Goal: Find specific page/section: Find specific page/section

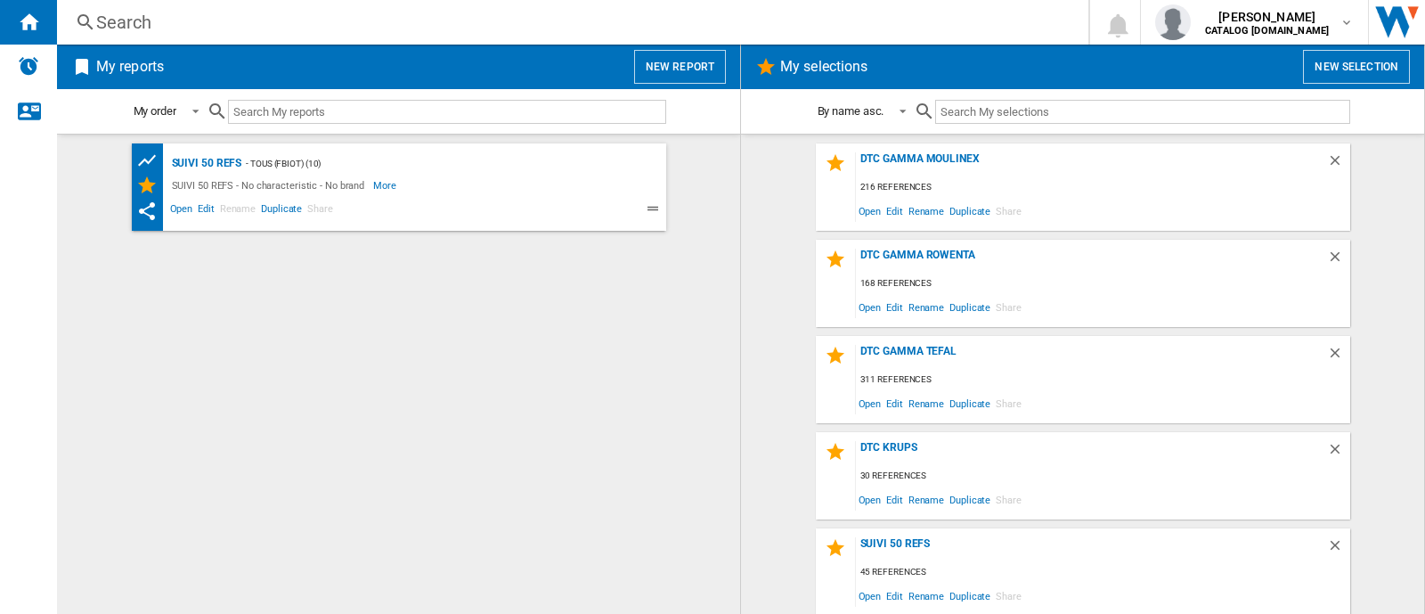
click at [127, 15] on div "Search" at bounding box center [569, 22] width 946 height 25
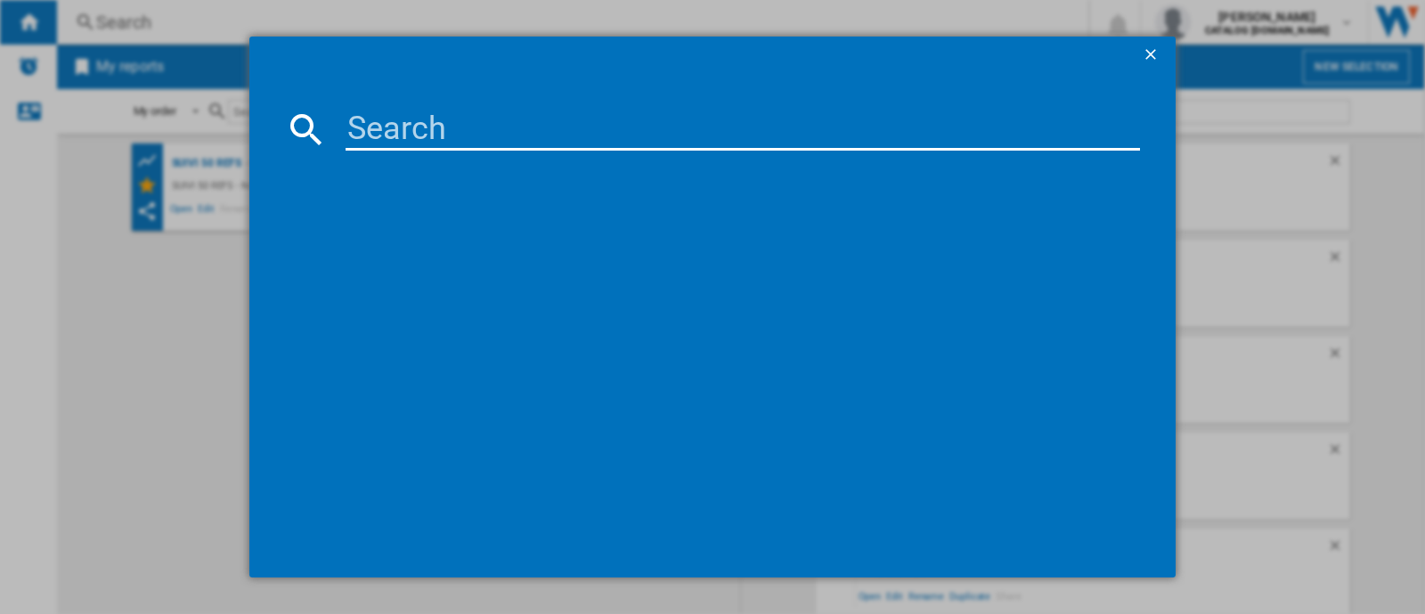
click at [686, 137] on input at bounding box center [743, 129] width 794 height 43
paste input "LM841B10"
type input "LM841B10"
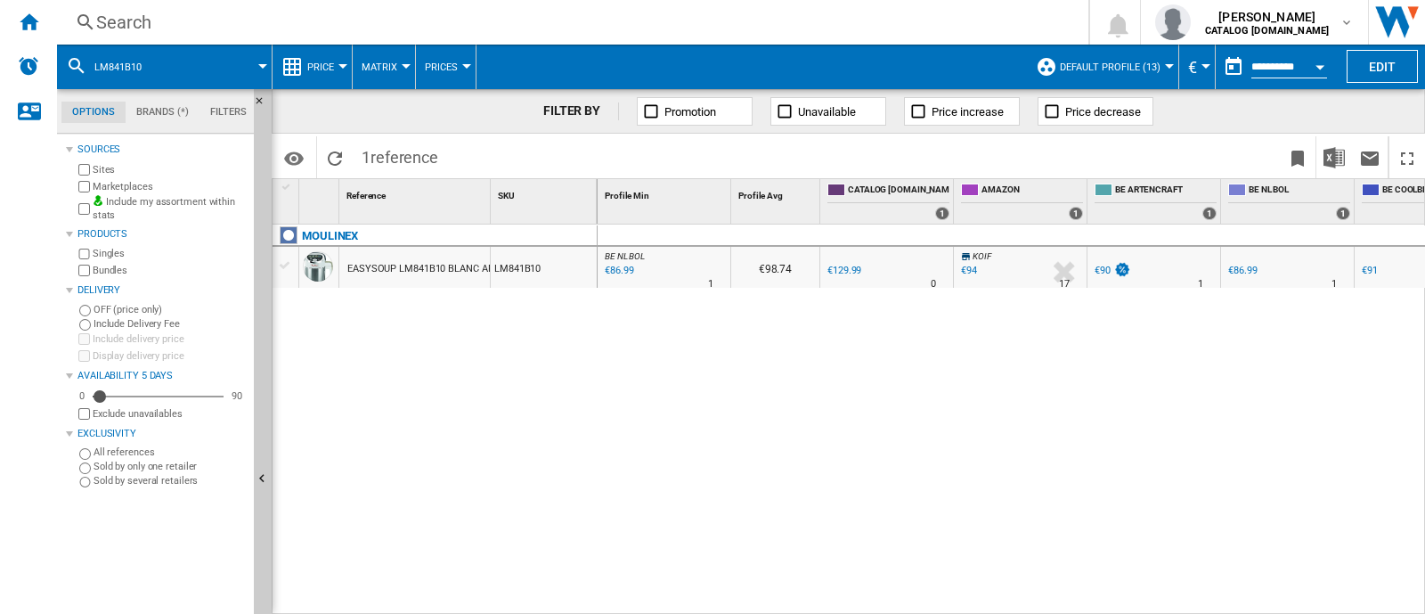
click at [309, 20] on div "Search" at bounding box center [569, 22] width 946 height 25
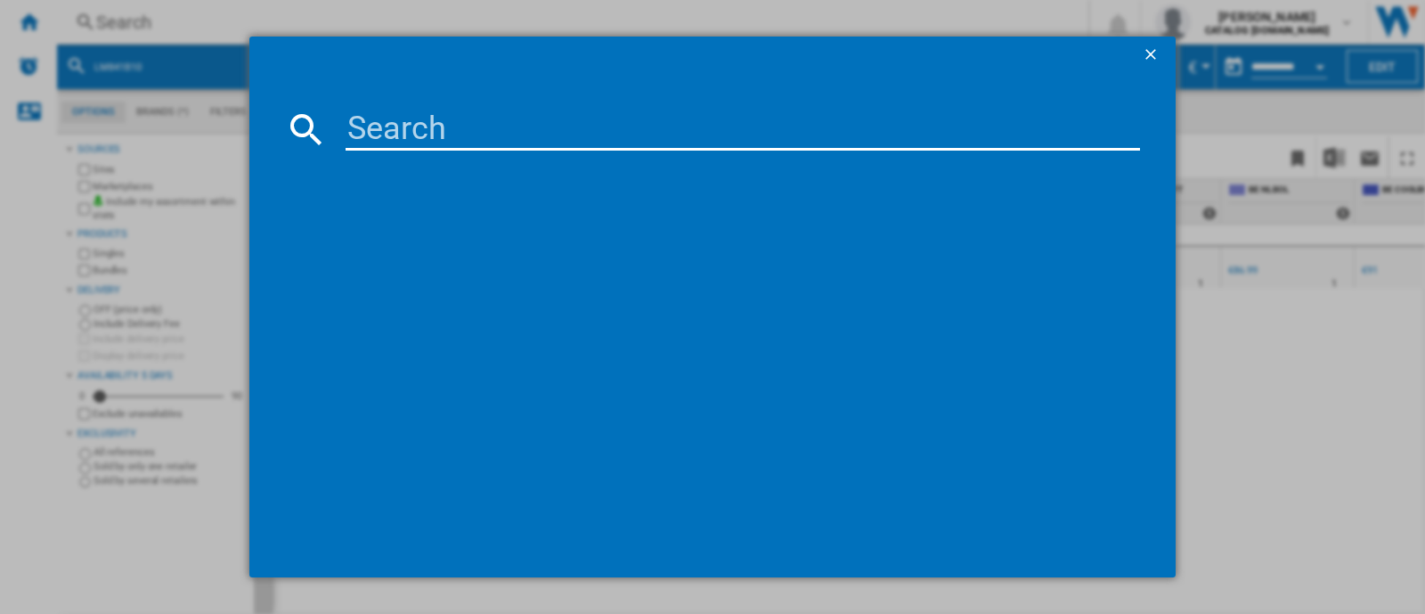
click at [309, 20] on div at bounding box center [712, 307] width 1425 height 614
click at [428, 118] on input at bounding box center [743, 129] width 794 height 43
paste input "LM835D10"
type input "LM835D10"
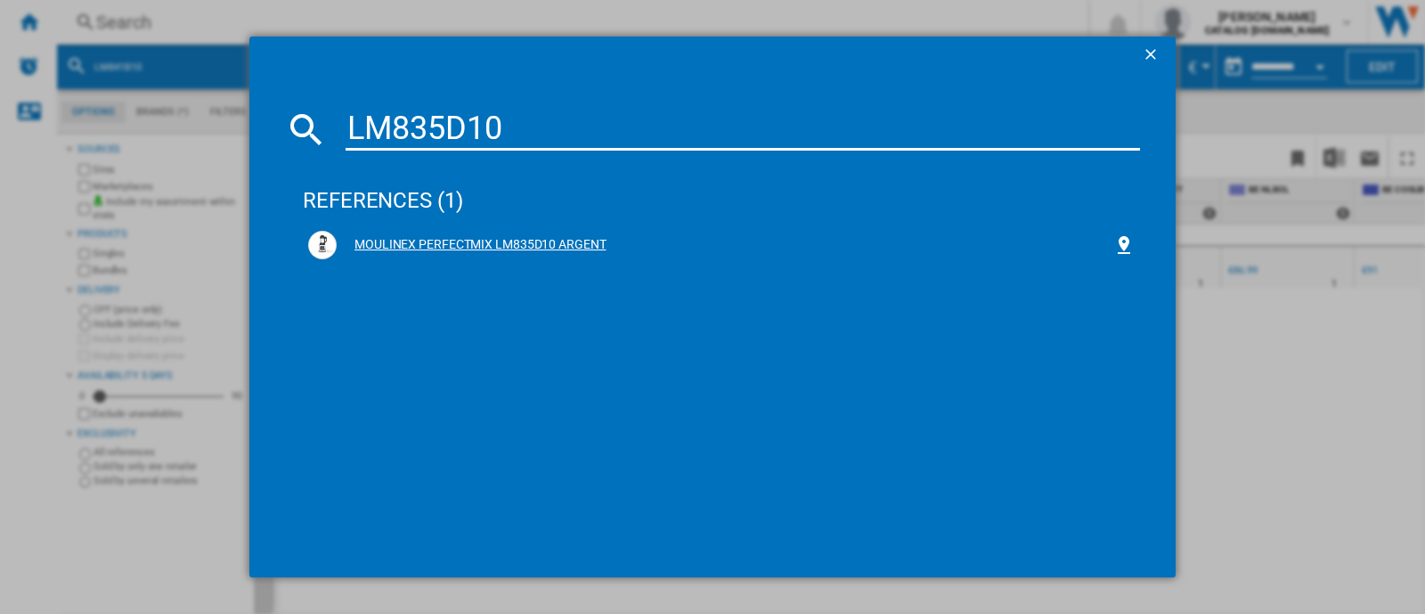
click at [480, 250] on div "MOULINEX PERFECTMIX LM835D10 ARGENT" at bounding box center [725, 245] width 777 height 18
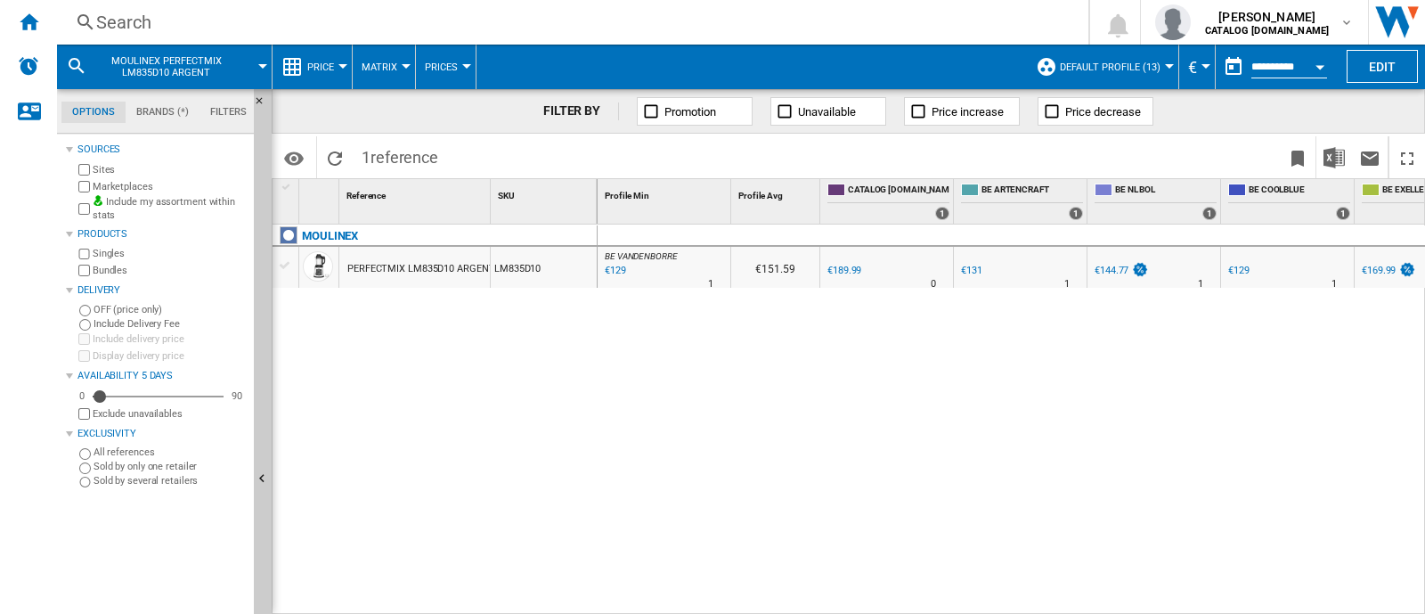
click at [639, 31] on div "Search" at bounding box center [569, 22] width 946 height 25
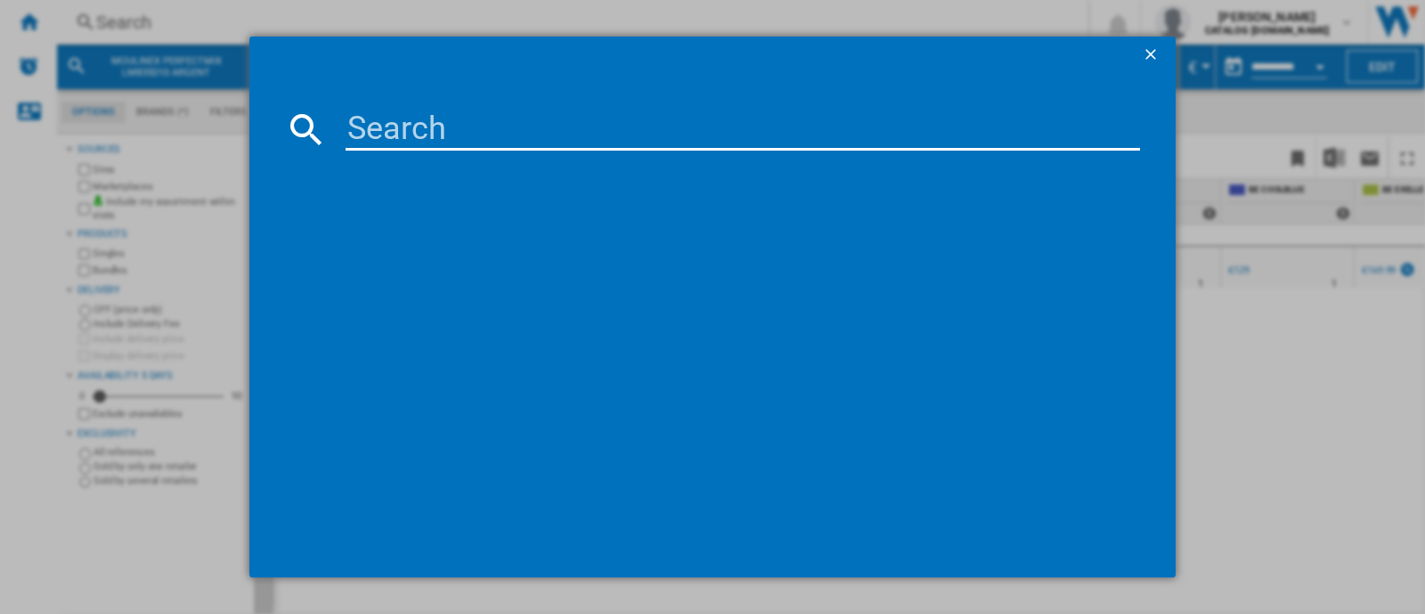
click at [686, 133] on input at bounding box center [743, 129] width 794 height 43
type input "DD833810"
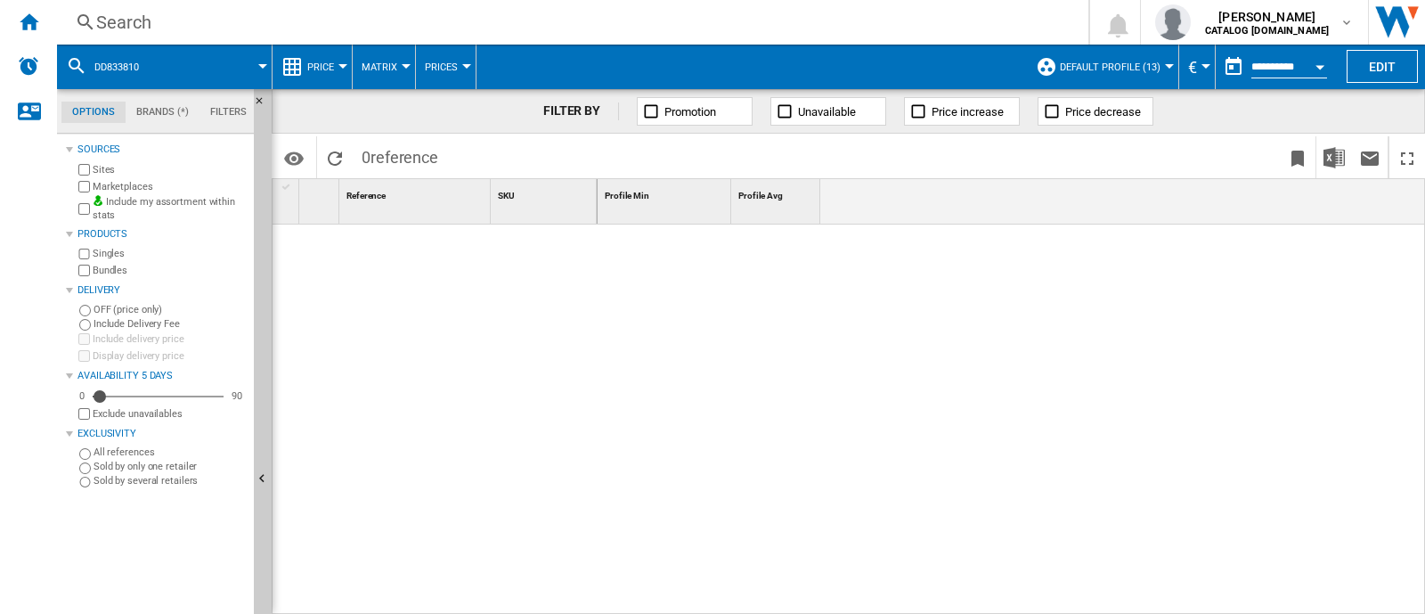
click at [461, 18] on div "Search" at bounding box center [569, 22] width 946 height 25
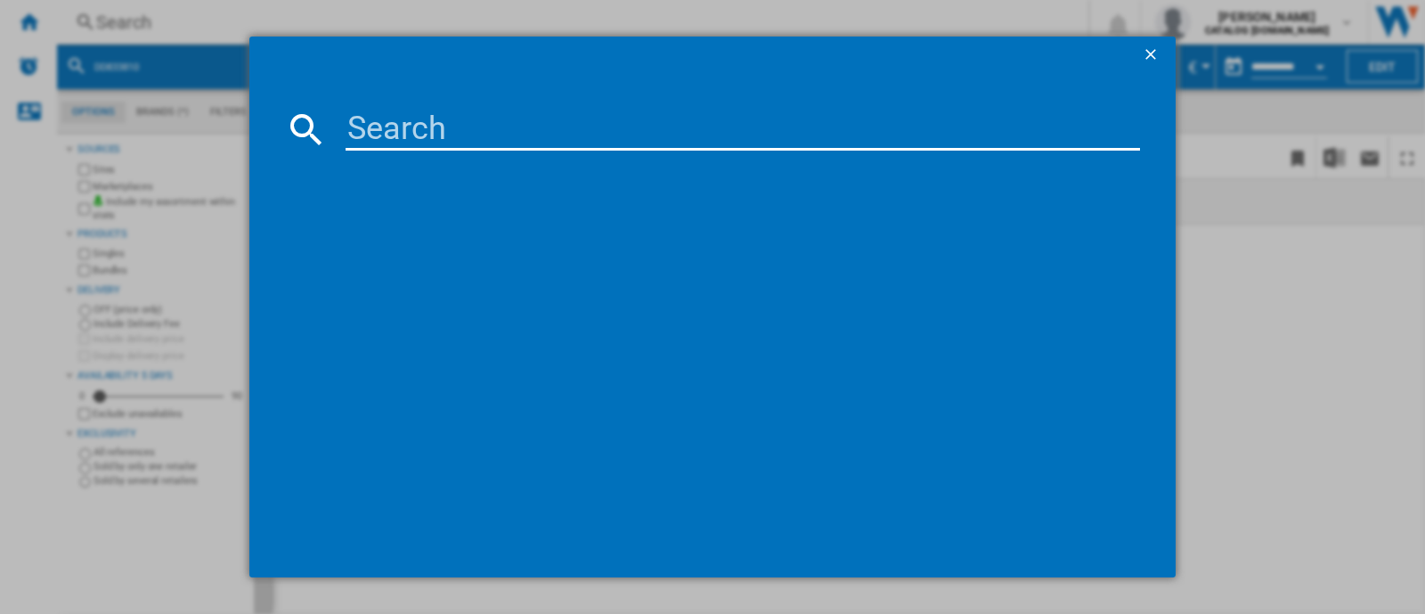
paste input "DD833810"
type input "DD833810"
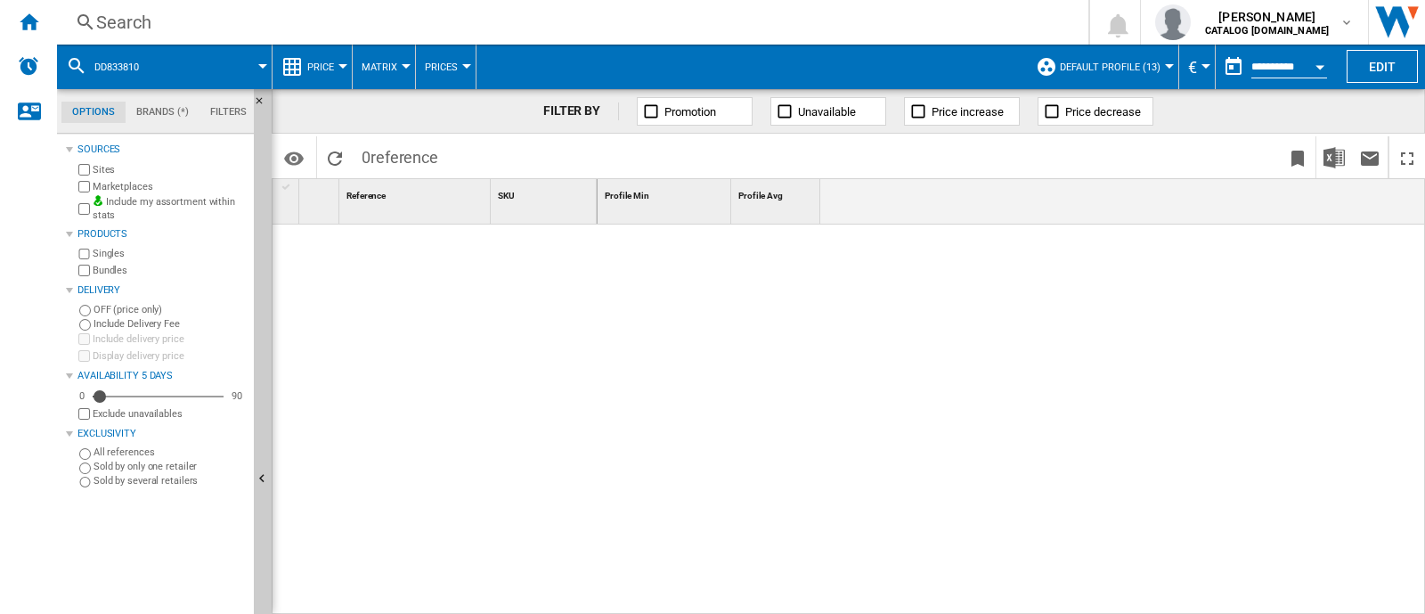
click at [509, 10] on div "Search" at bounding box center [569, 22] width 946 height 25
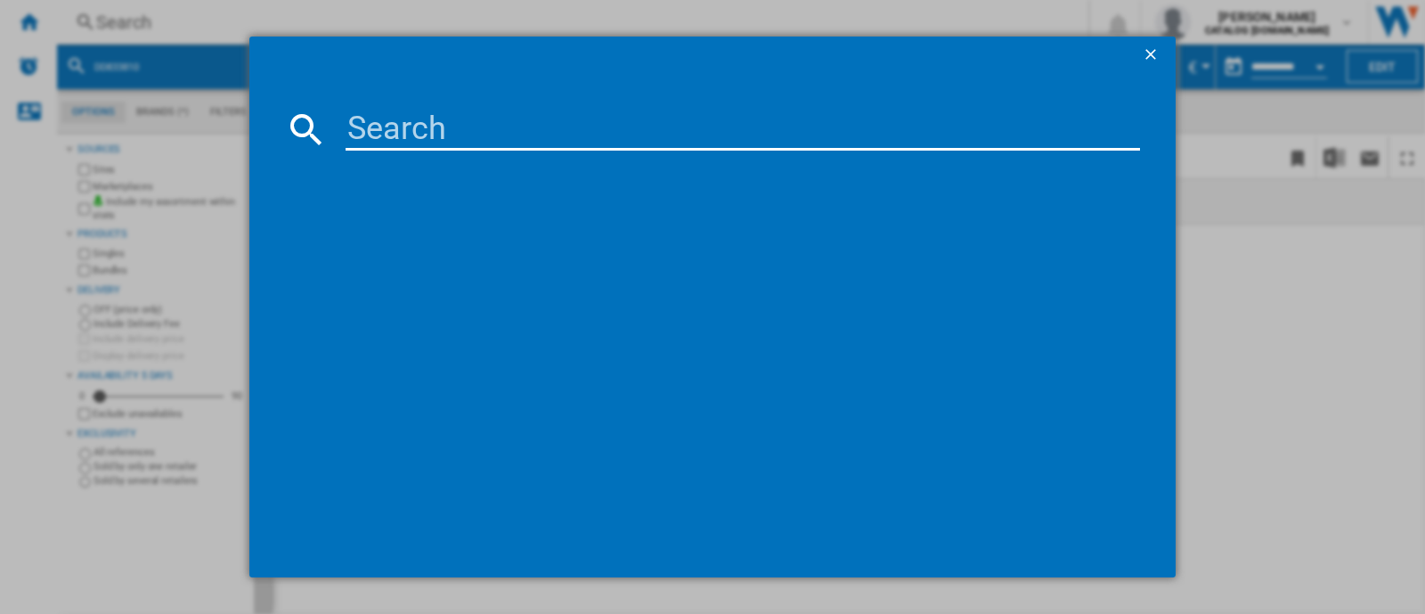
click at [539, 103] on md-dialog-content at bounding box center [712, 324] width 926 height 504
click at [541, 125] on input at bounding box center [743, 129] width 794 height 43
paste input "DD833810"
type input "DD833810"
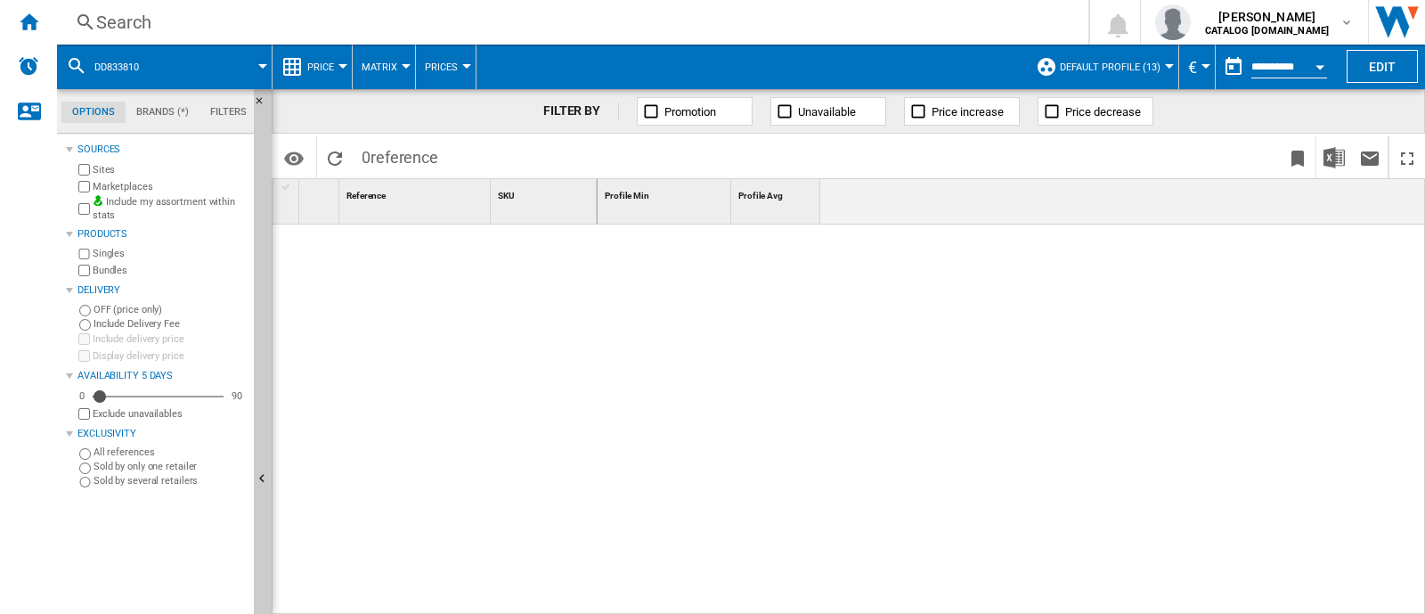
click at [618, 26] on div "Search" at bounding box center [569, 22] width 946 height 25
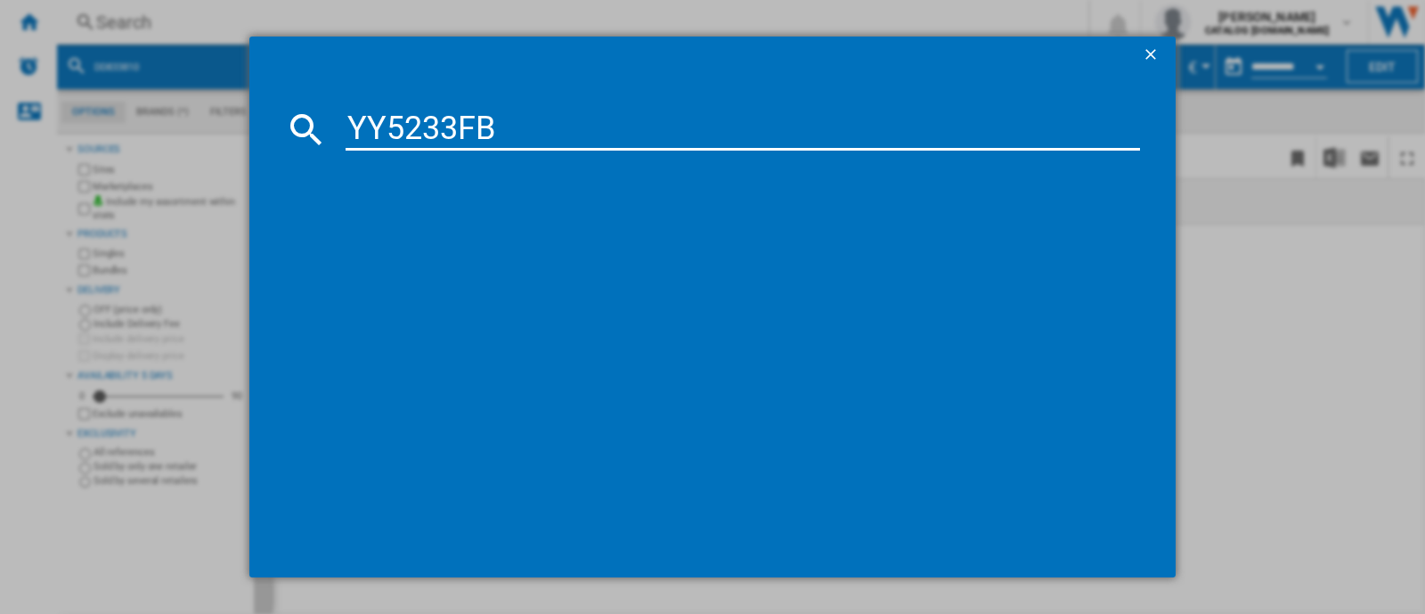
type input "YY5233FB"
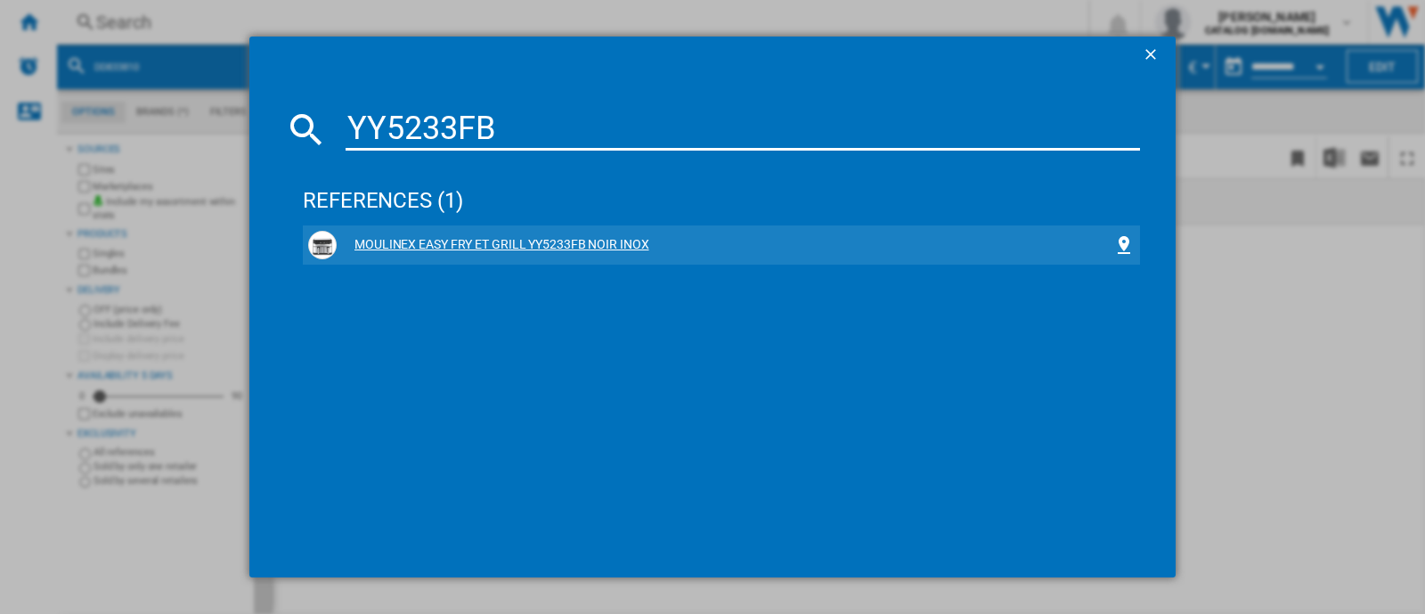
click at [423, 238] on div "MOULINEX EASY FRY ET GRILL YY5233FB NOIR INOX" at bounding box center [725, 245] width 777 height 18
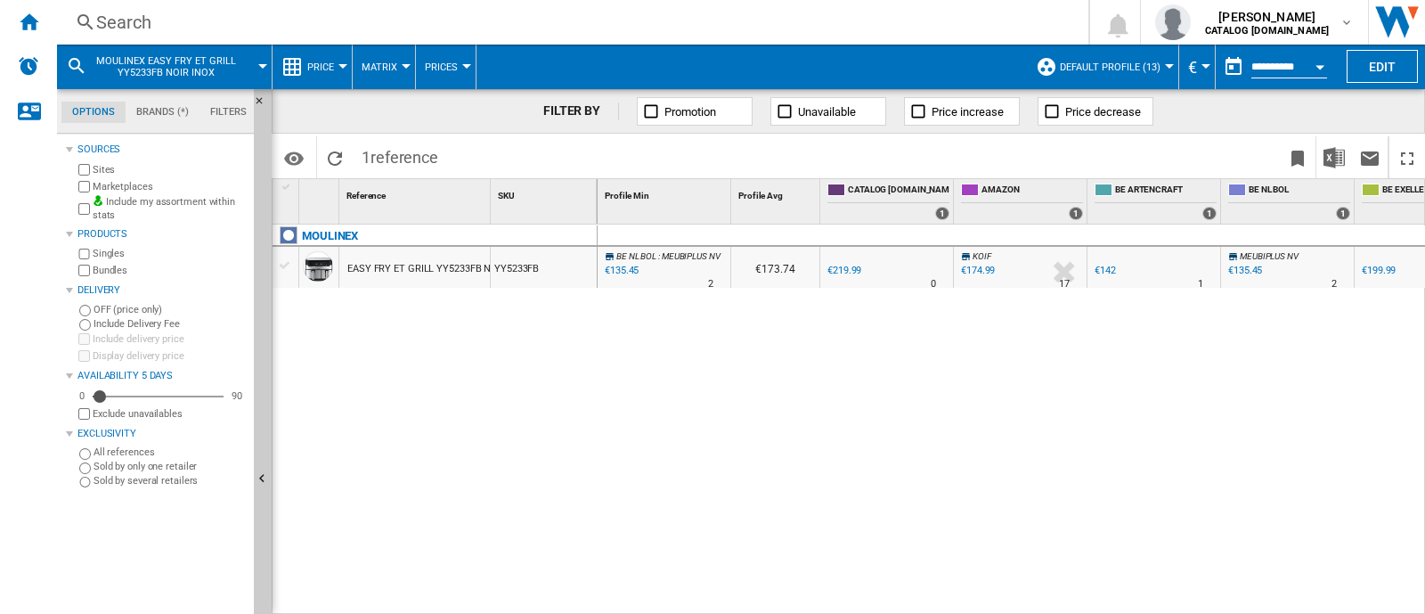
drag, startPoint x: 1162, startPoint y: 603, endPoint x: 1235, endPoint y: 594, distance: 73.6
click at [1234, 594] on div "BE NL BOL : MEUBIPLUS NV -38.4 % €135.45 % N/A 2 BE NL BOL : MEUBIPLUS NV €173.…" at bounding box center [1012, 419] width 828 height 391
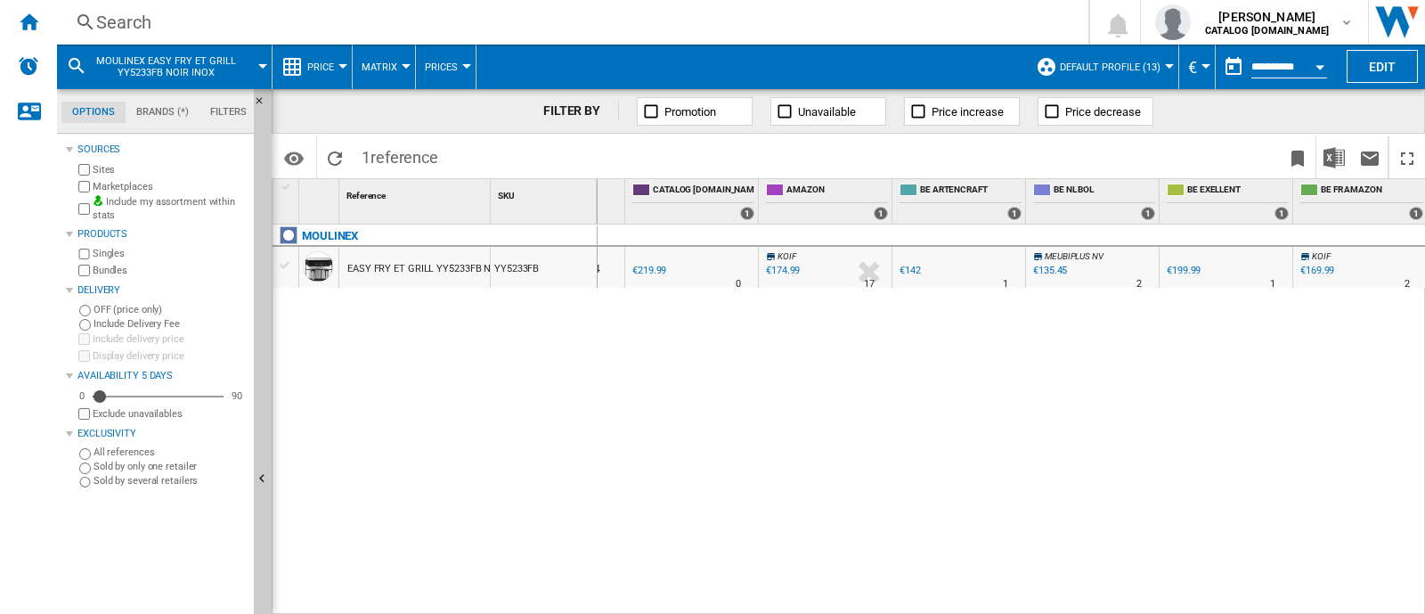
click at [610, 14] on div "Search" at bounding box center [569, 22] width 946 height 25
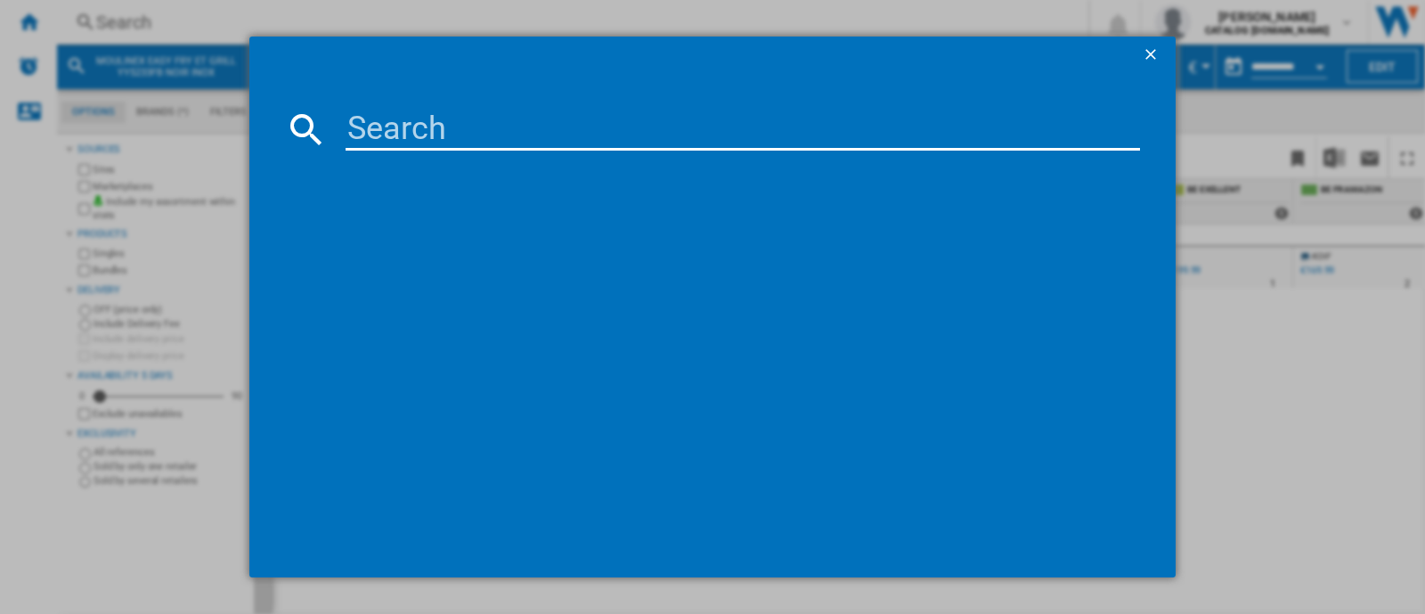
click at [535, 124] on input at bounding box center [743, 129] width 794 height 43
type input "CE943410"
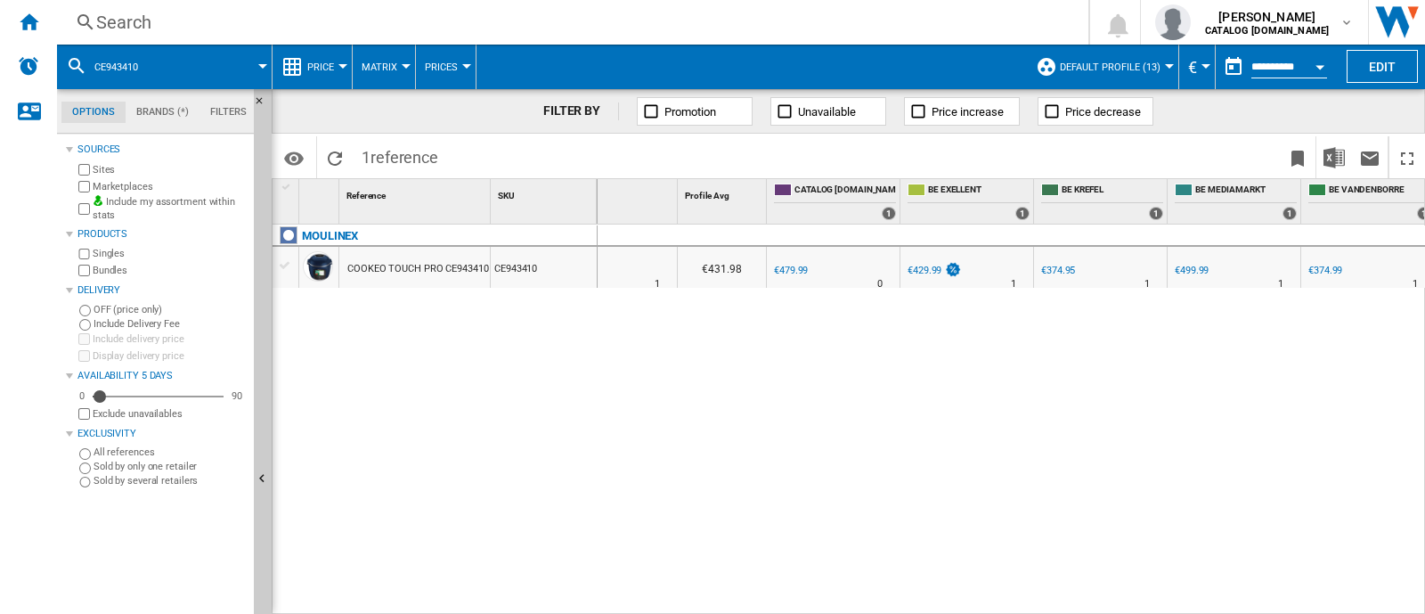
scroll to position [0, 61]
click at [374, 11] on div "Search" at bounding box center [569, 22] width 946 height 25
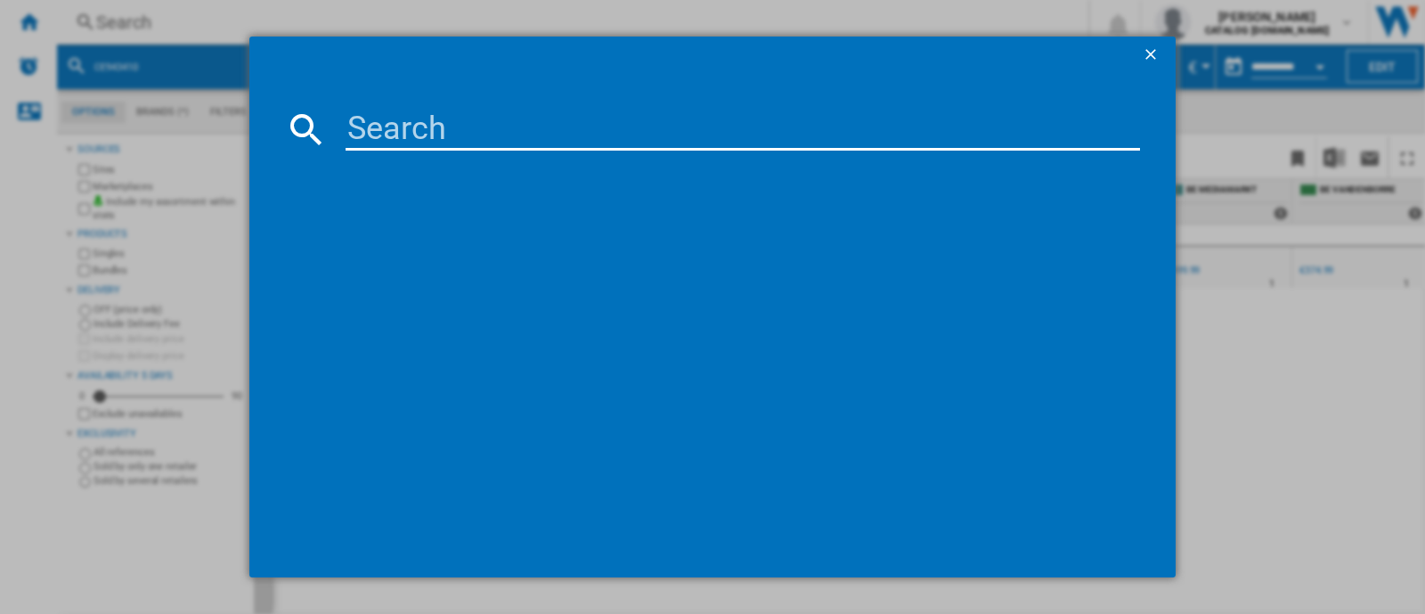
click at [530, 118] on input at bounding box center [743, 129] width 794 height 43
type input "RE458812"
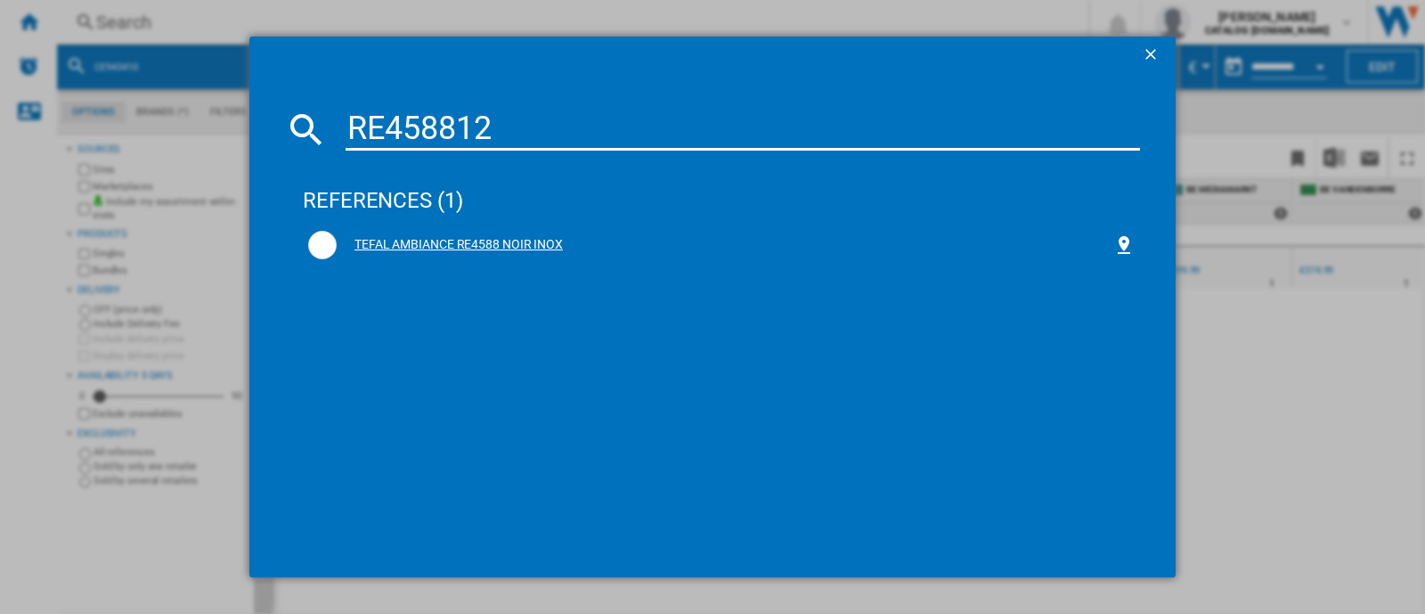
click at [575, 238] on div "TEFAL AMBIANCE RE4588 NOIR INOX" at bounding box center [725, 245] width 777 height 18
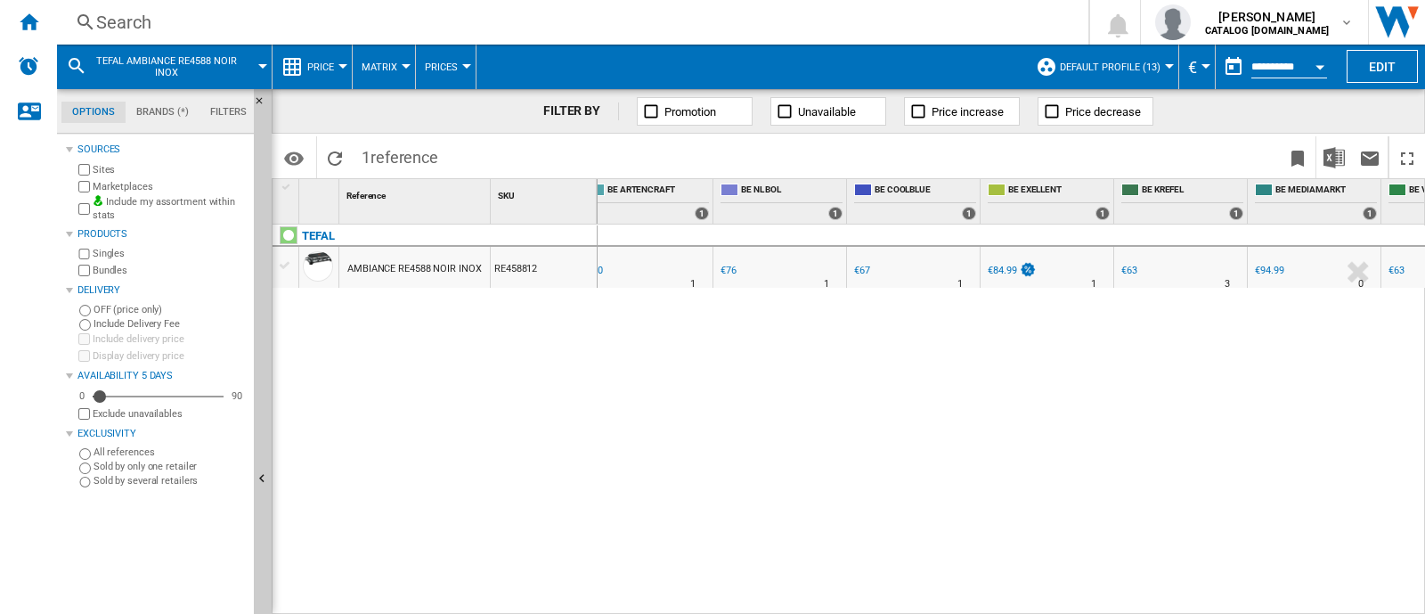
scroll to position [0, 509]
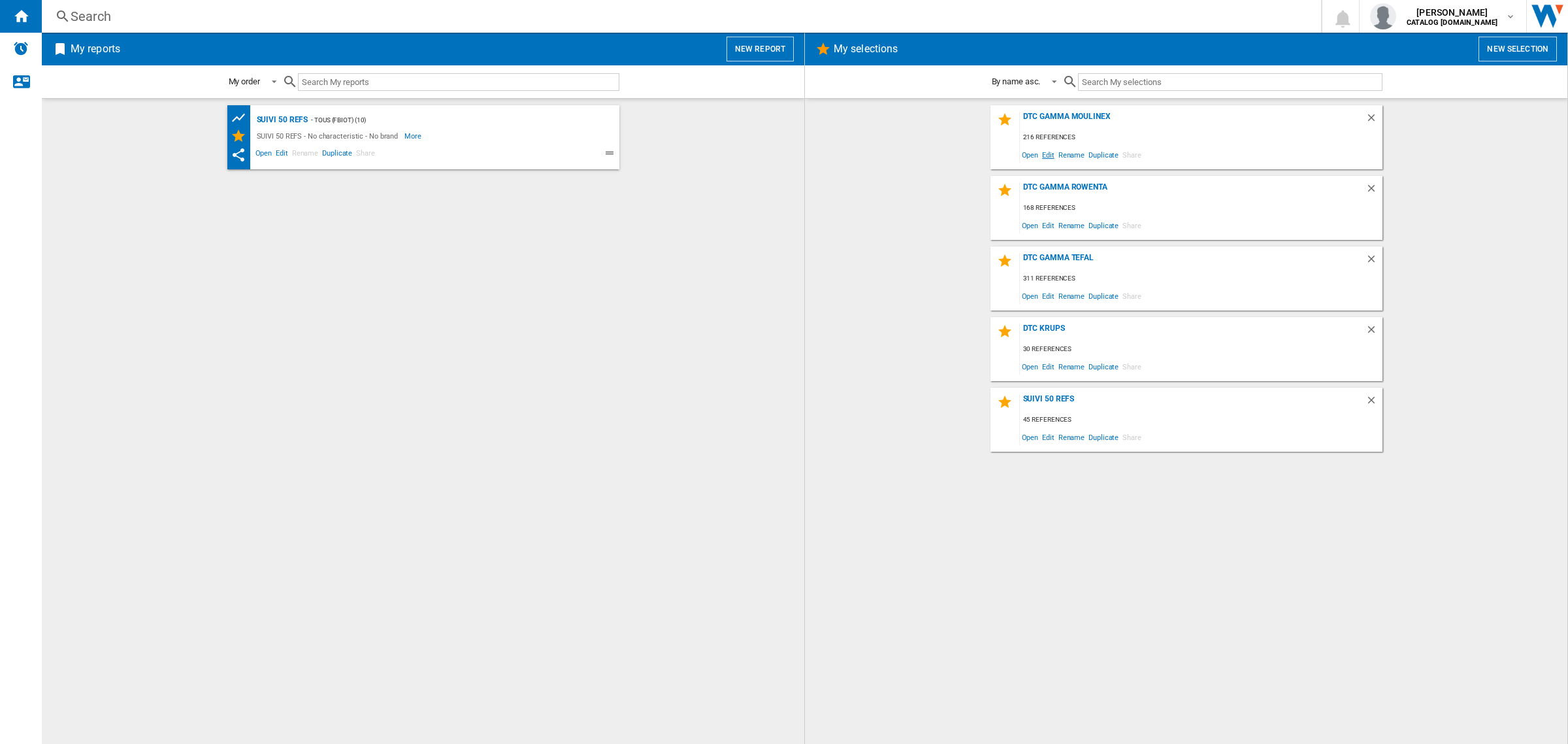
click at [1049, 153] on span "Edit" at bounding box center [1048, 155] width 16 height 18
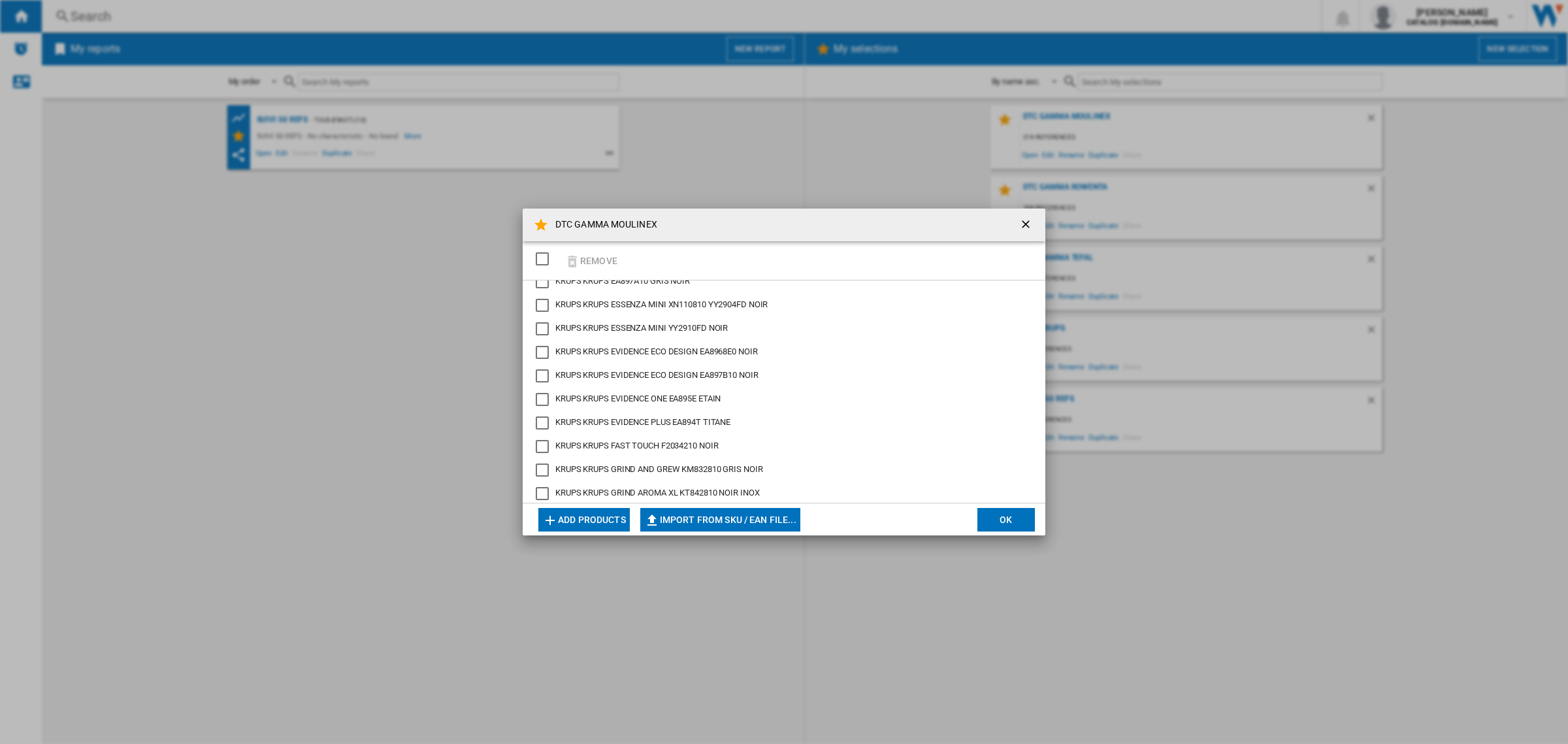
scroll to position [245, 0]
click at [601, 515] on button "Add products" at bounding box center [584, 519] width 92 height 23
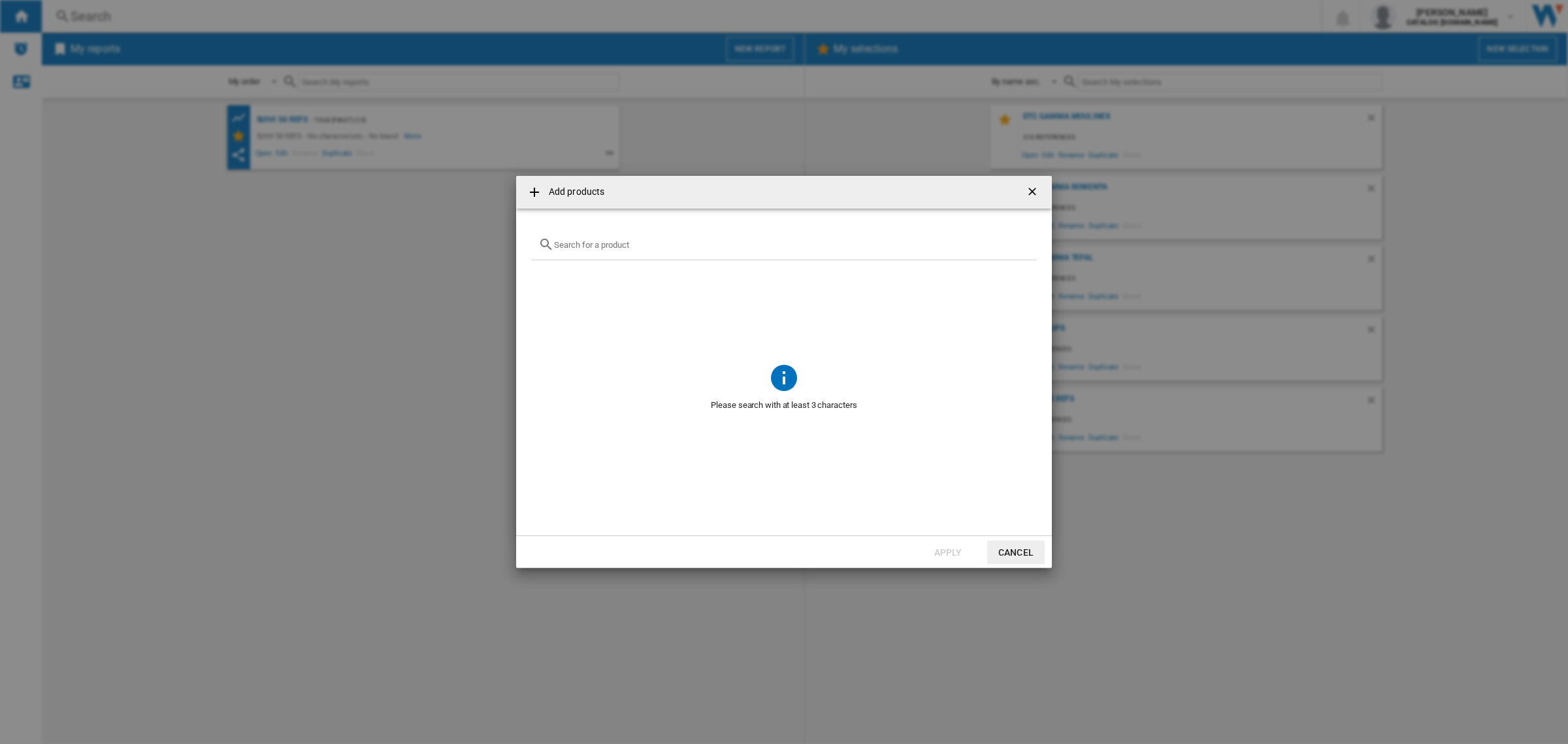
click at [615, 248] on input "text" at bounding box center [791, 244] width 475 height 10
click at [1030, 183] on button "button" at bounding box center [1033, 192] width 26 height 26
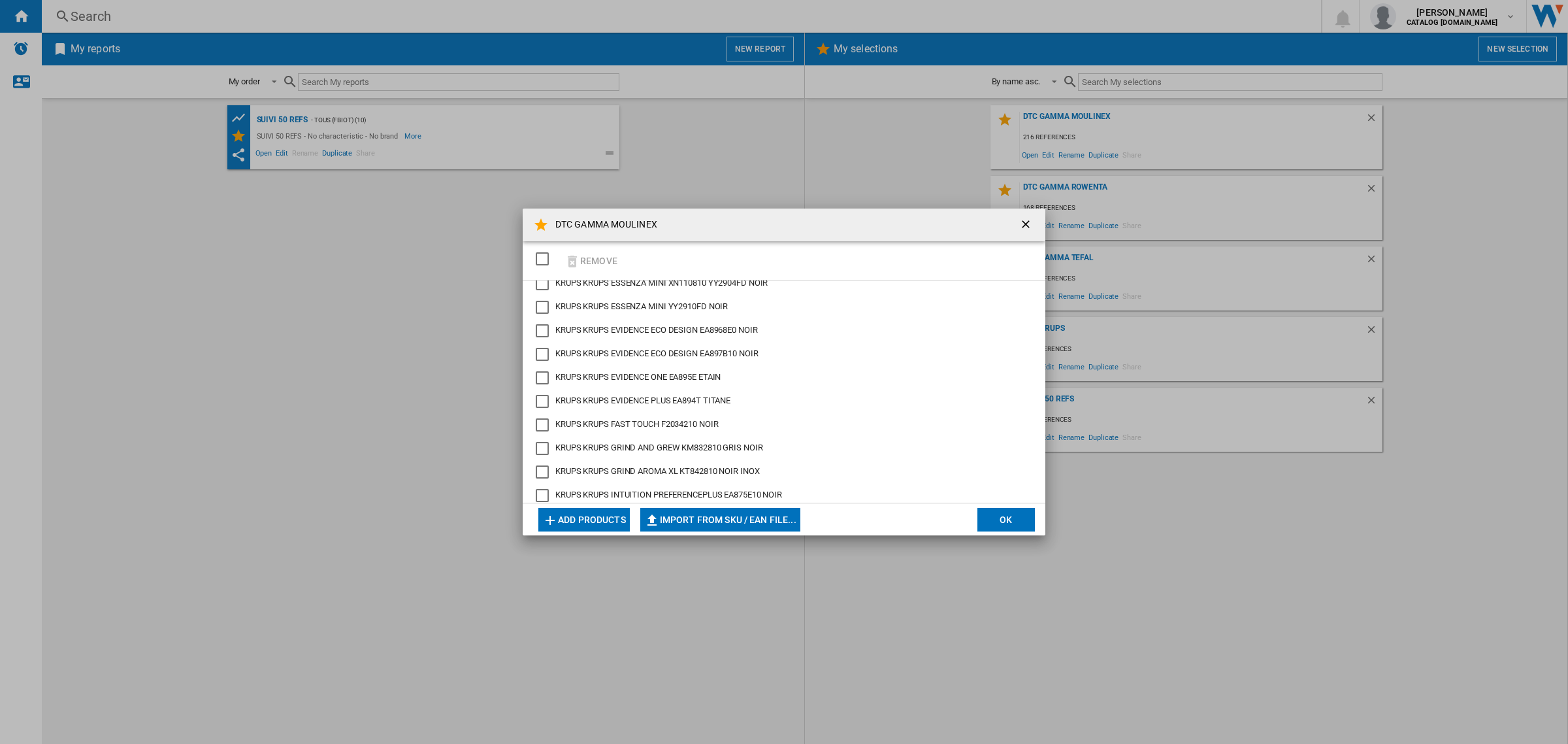
click at [1018, 219] on button "button" at bounding box center [1027, 225] width 26 height 26
